Goal: Use online tool/utility: Utilize a website feature to perform a specific function

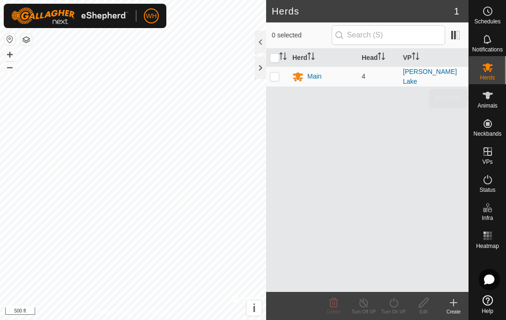
click at [486, 101] on icon at bounding box center [487, 95] width 11 height 11
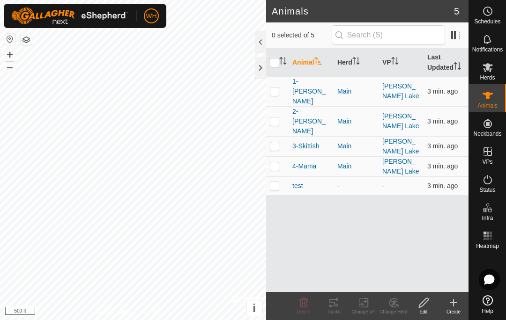
click at [276, 88] on p-checkbox at bounding box center [274, 91] width 9 height 7
checkbox input "true"
click at [336, 302] on icon at bounding box center [333, 302] width 11 height 11
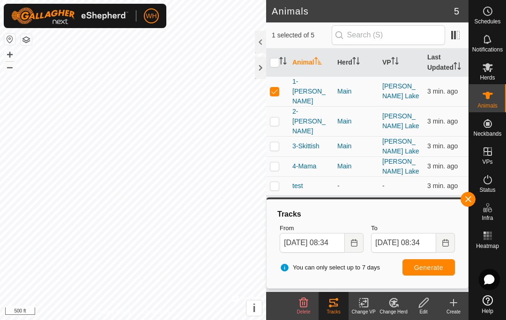
click at [352, 246] on button "Choose Date" at bounding box center [354, 243] width 19 height 20
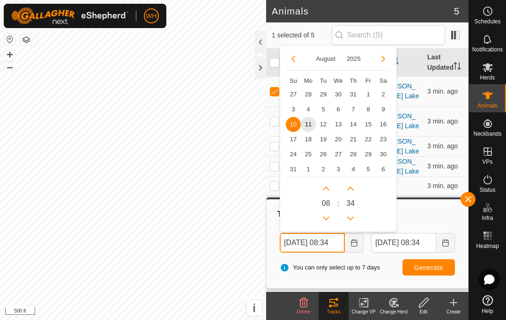
click at [325, 216] on icon "Previous Hour" at bounding box center [325, 218] width 7 height 7
click at [325, 216] on button "Previous Hour" at bounding box center [325, 218] width 15 height 15
click at [325, 216] on icon "Previous Hour" at bounding box center [325, 218] width 7 height 7
click at [324, 220] on icon "Previous Hour" at bounding box center [325, 218] width 7 height 7
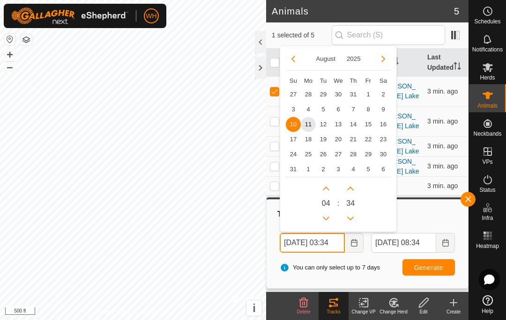
click at [324, 219] on icon "Previous Hour" at bounding box center [325, 218] width 7 height 7
click at [324, 221] on icon "Previous Hour" at bounding box center [325, 218] width 7 height 7
click at [325, 190] on icon "Next Hour" at bounding box center [325, 188] width 7 height 7
click at [329, 188] on icon "Next Hour" at bounding box center [325, 188] width 7 height 7
click at [310, 124] on span "11" at bounding box center [308, 124] width 15 height 15
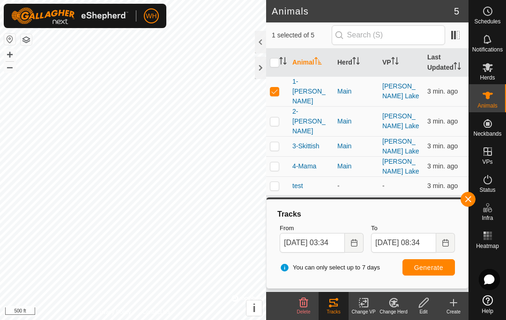
click at [430, 265] on span "Generate" at bounding box center [428, 267] width 29 height 7
click at [355, 243] on icon "Choose Date" at bounding box center [353, 242] width 7 height 7
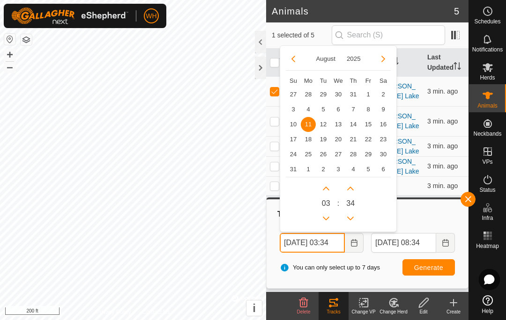
click at [329, 217] on icon "Previous Hour" at bounding box center [325, 218] width 7 height 7
click at [329, 217] on button "Previous Hour" at bounding box center [325, 218] width 15 height 15
click at [327, 218] on button "Previous Hour" at bounding box center [325, 218] width 15 height 15
type input "[DATE] 00:34"
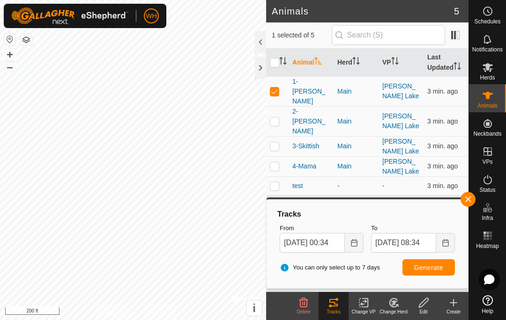
click at [416, 267] on span "Generate" at bounding box center [428, 267] width 29 height 7
click at [275, 88] on p-checkbox at bounding box center [274, 91] width 9 height 7
checkbox input "false"
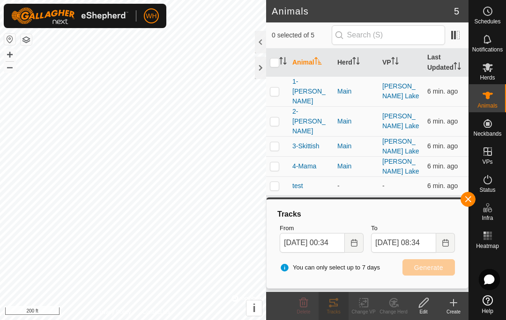
click at [275, 118] on p-checkbox at bounding box center [274, 121] width 9 height 7
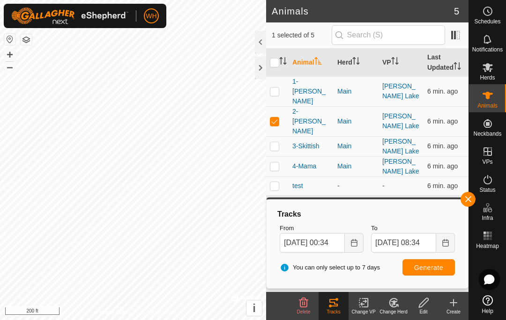
click at [429, 269] on span "Generate" at bounding box center [428, 267] width 29 height 7
click at [272, 118] on p-checkbox at bounding box center [274, 121] width 9 height 7
checkbox input "false"
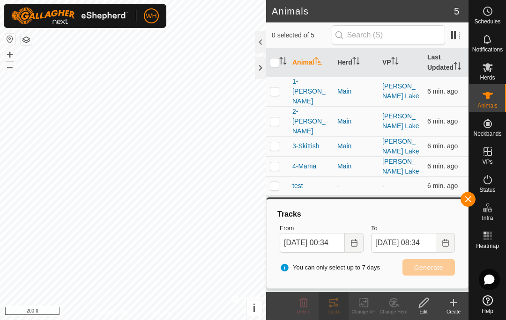
click at [276, 142] on p-checkbox at bounding box center [274, 145] width 9 height 7
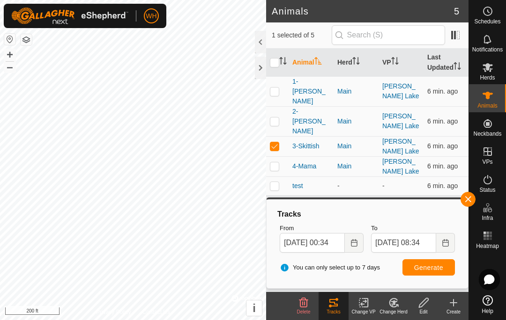
click at [428, 267] on span "Generate" at bounding box center [428, 267] width 29 height 7
click at [272, 142] on p-checkbox at bounding box center [274, 145] width 9 height 7
checkbox input "false"
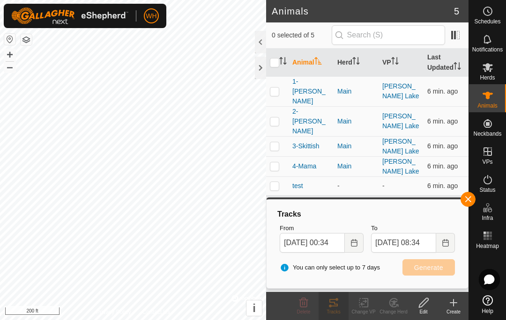
click at [280, 156] on td at bounding box center [277, 166] width 22 height 20
checkbox input "true"
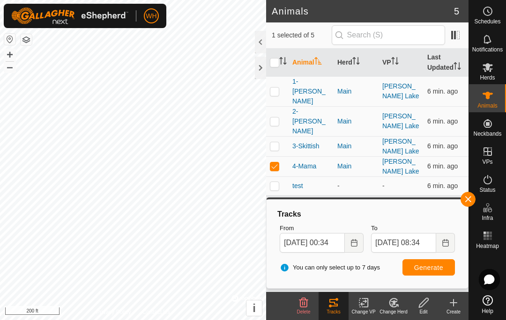
click at [430, 272] on button "Generate" at bounding box center [428, 267] width 52 height 16
